Goal: Use online tool/utility: Utilize a website feature to perform a specific function

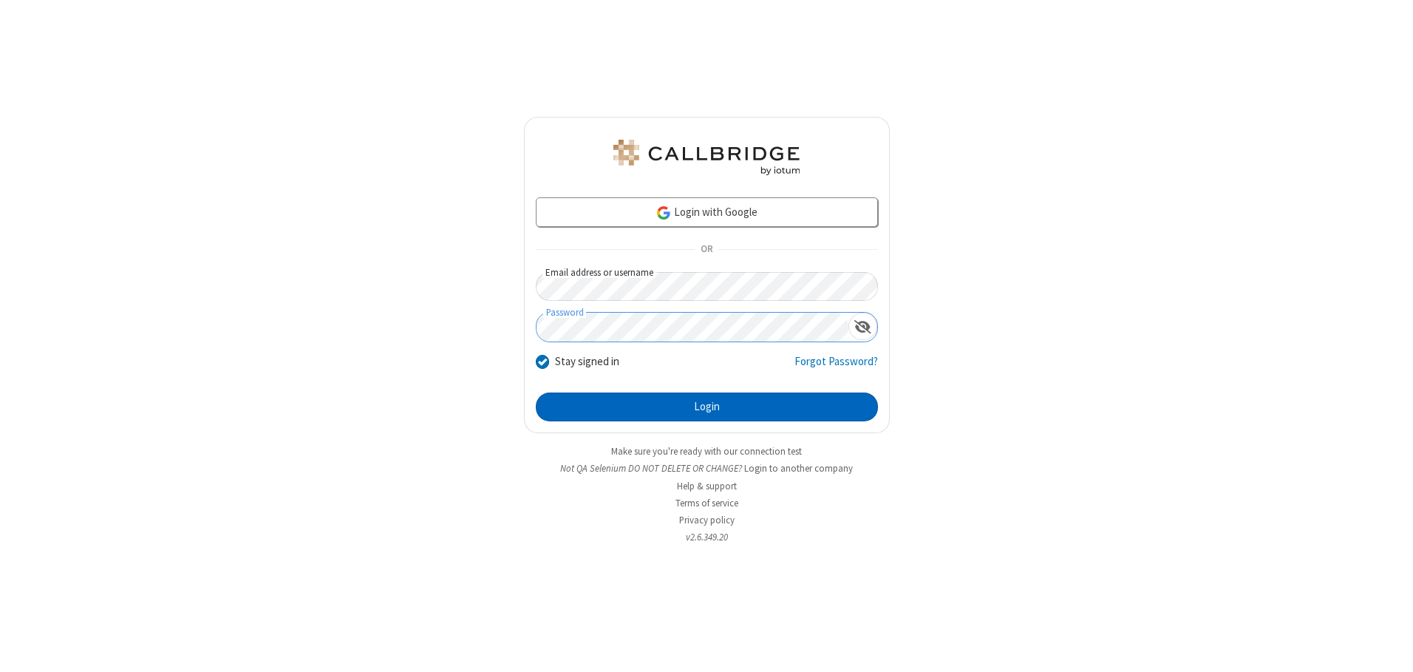
click at [706, 406] on button "Login" at bounding box center [707, 407] width 342 height 30
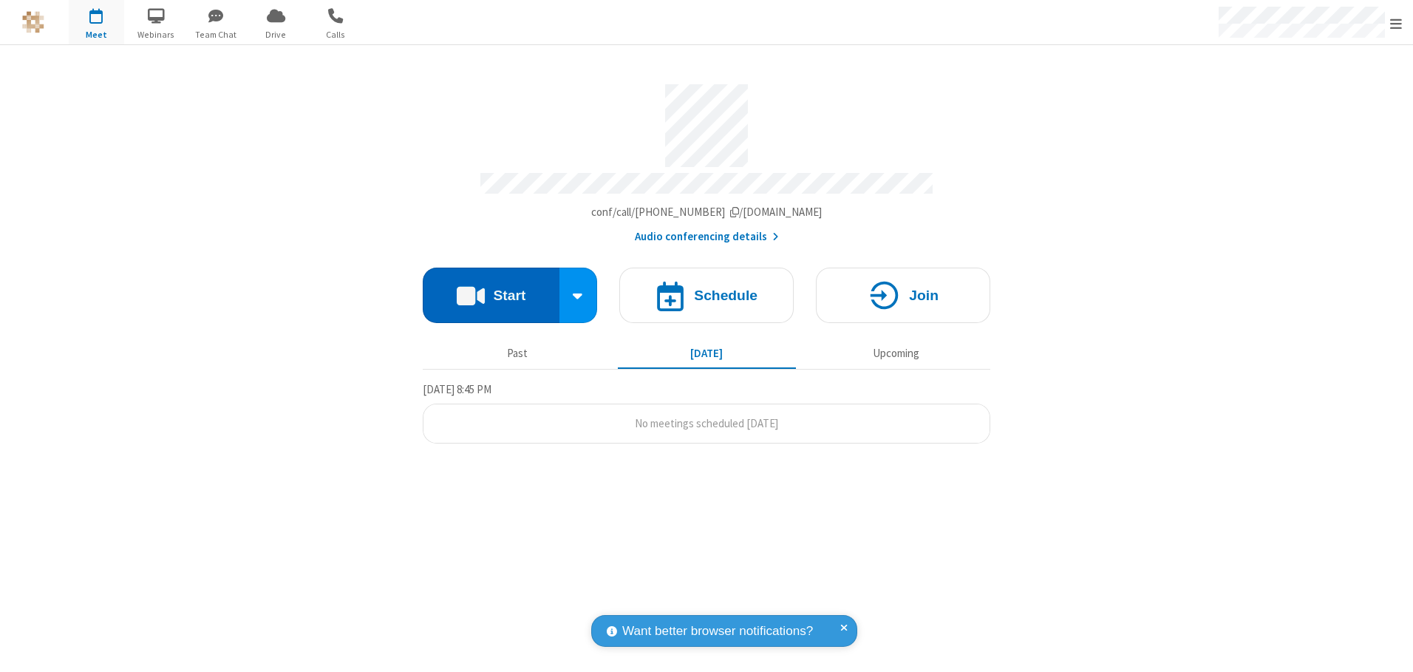
click at [491, 290] on button "Start" at bounding box center [491, 294] width 137 height 55
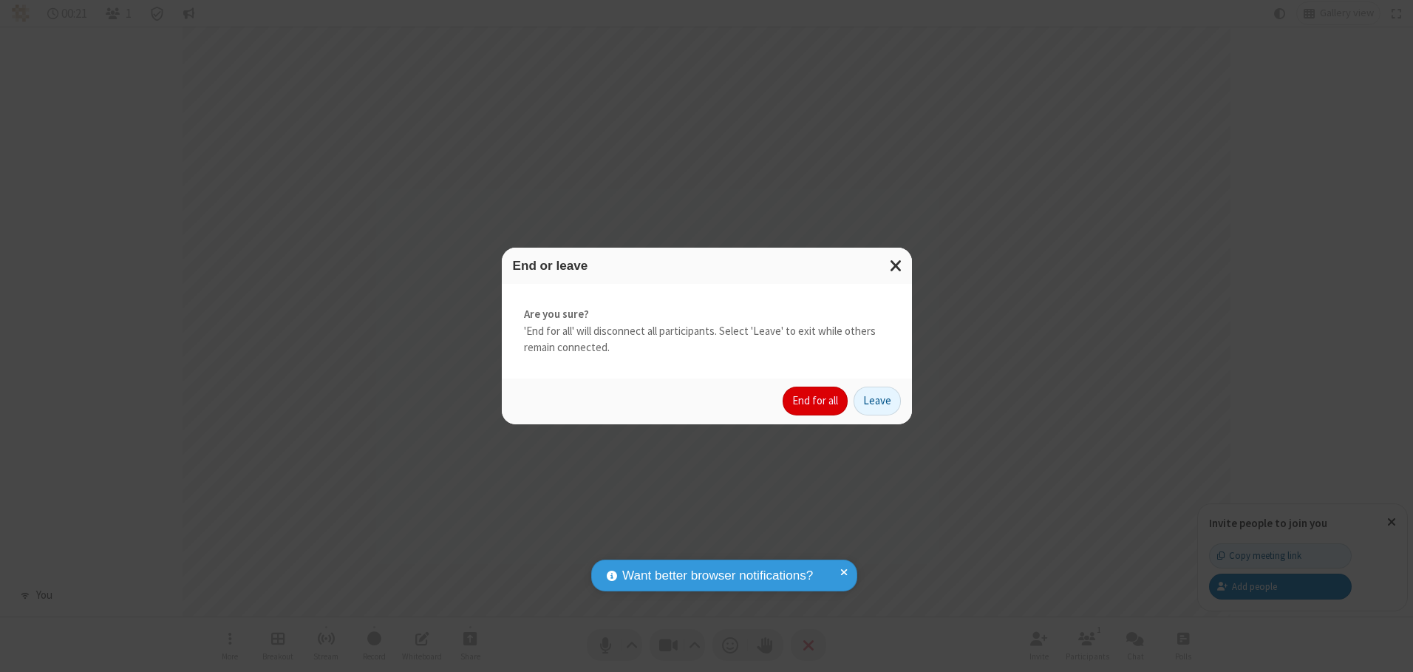
click at [816, 400] on button "End for all" at bounding box center [815, 401] width 65 height 30
